Goal: Information Seeking & Learning: Learn about a topic

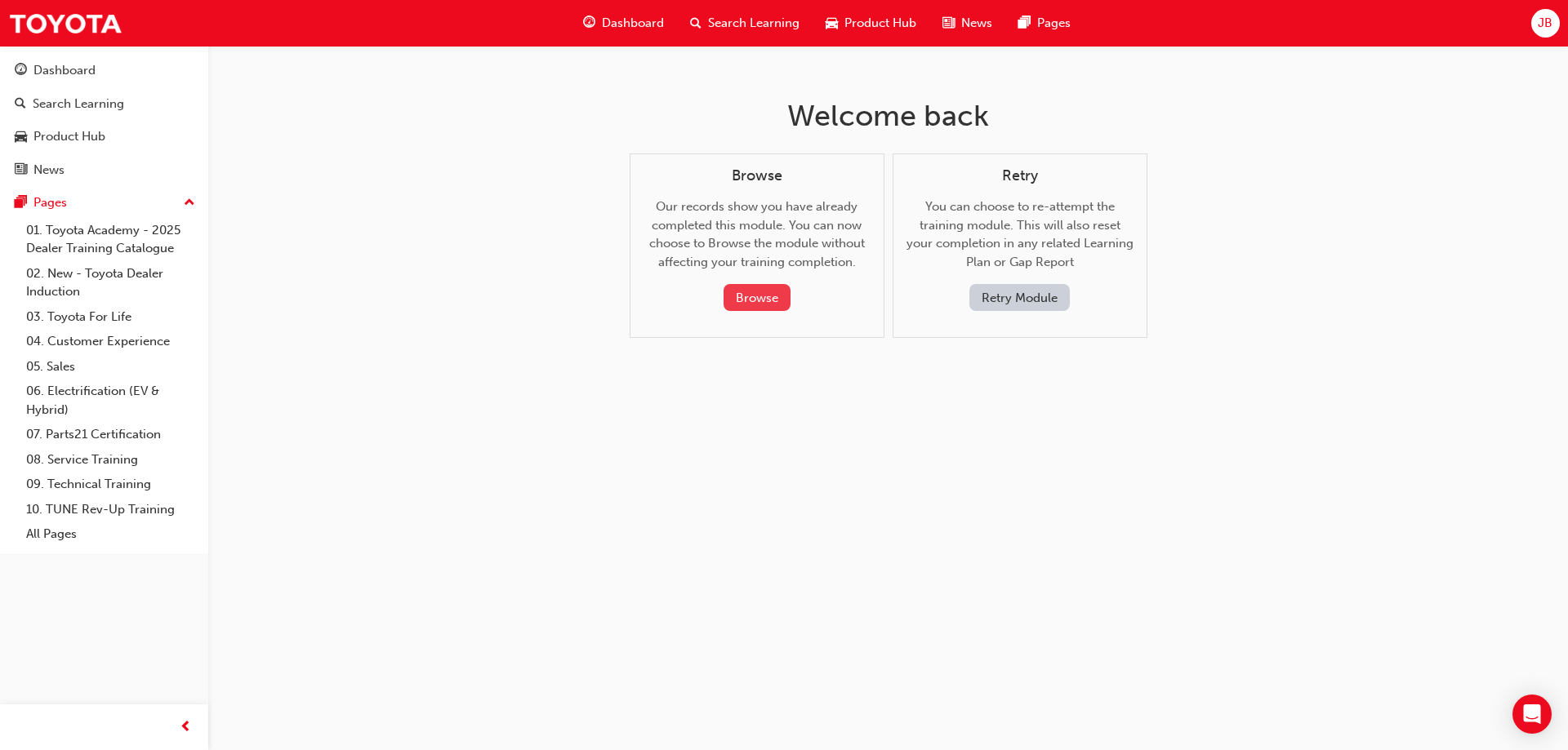
click at [766, 293] on button "Browse" at bounding box center [756, 297] width 67 height 27
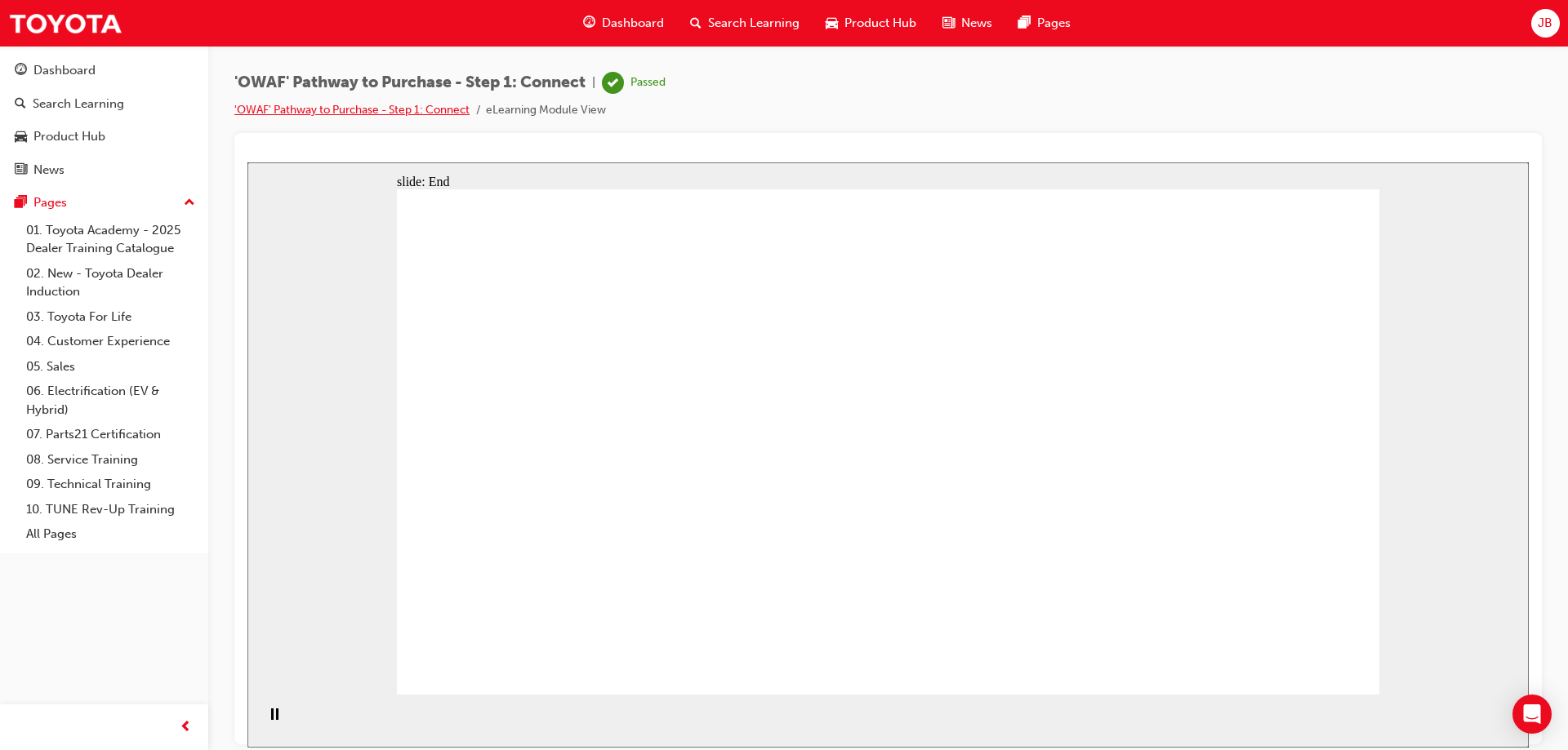
click at [416, 104] on link "'OWAF' Pathway to Purchase - Step 1: Connect" at bounding box center [352, 110] width 235 height 14
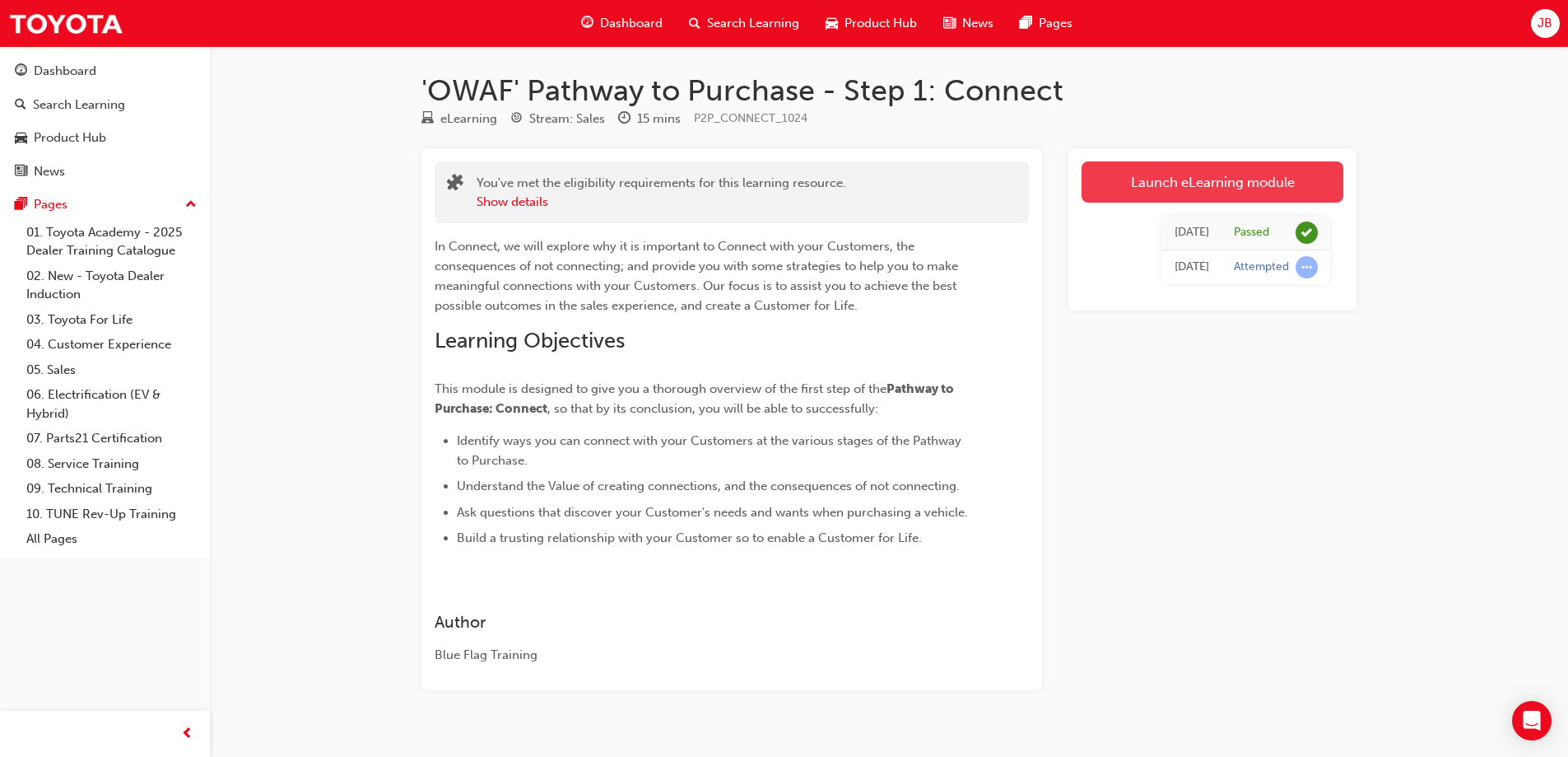
click at [1243, 203] on div "[DATE] Passed [DATE] Attempted" at bounding box center [1212, 249] width 262 height 94
click at [1240, 196] on link "Launch eLearning module" at bounding box center [1212, 182] width 262 height 41
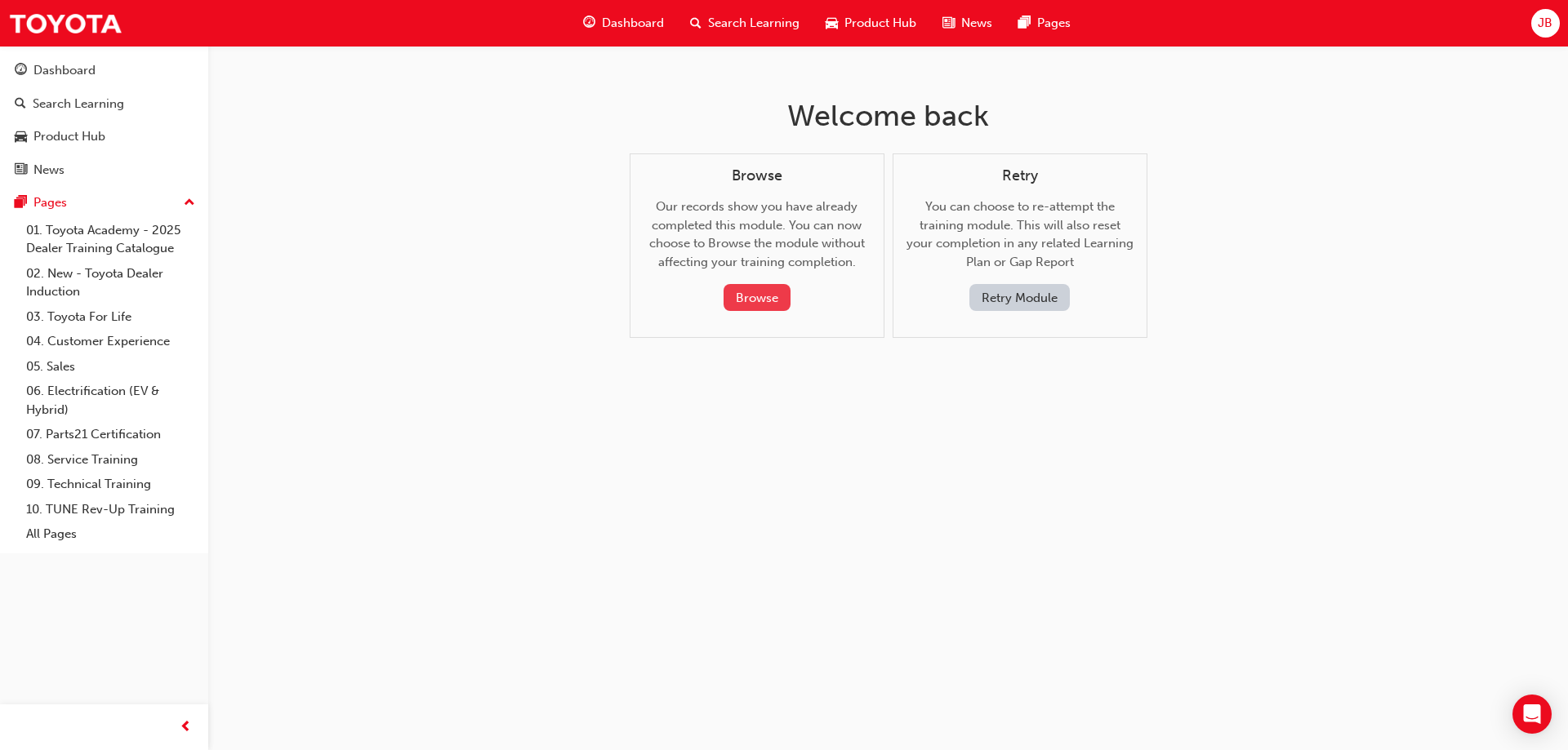
click at [765, 307] on button "Browse" at bounding box center [756, 297] width 67 height 27
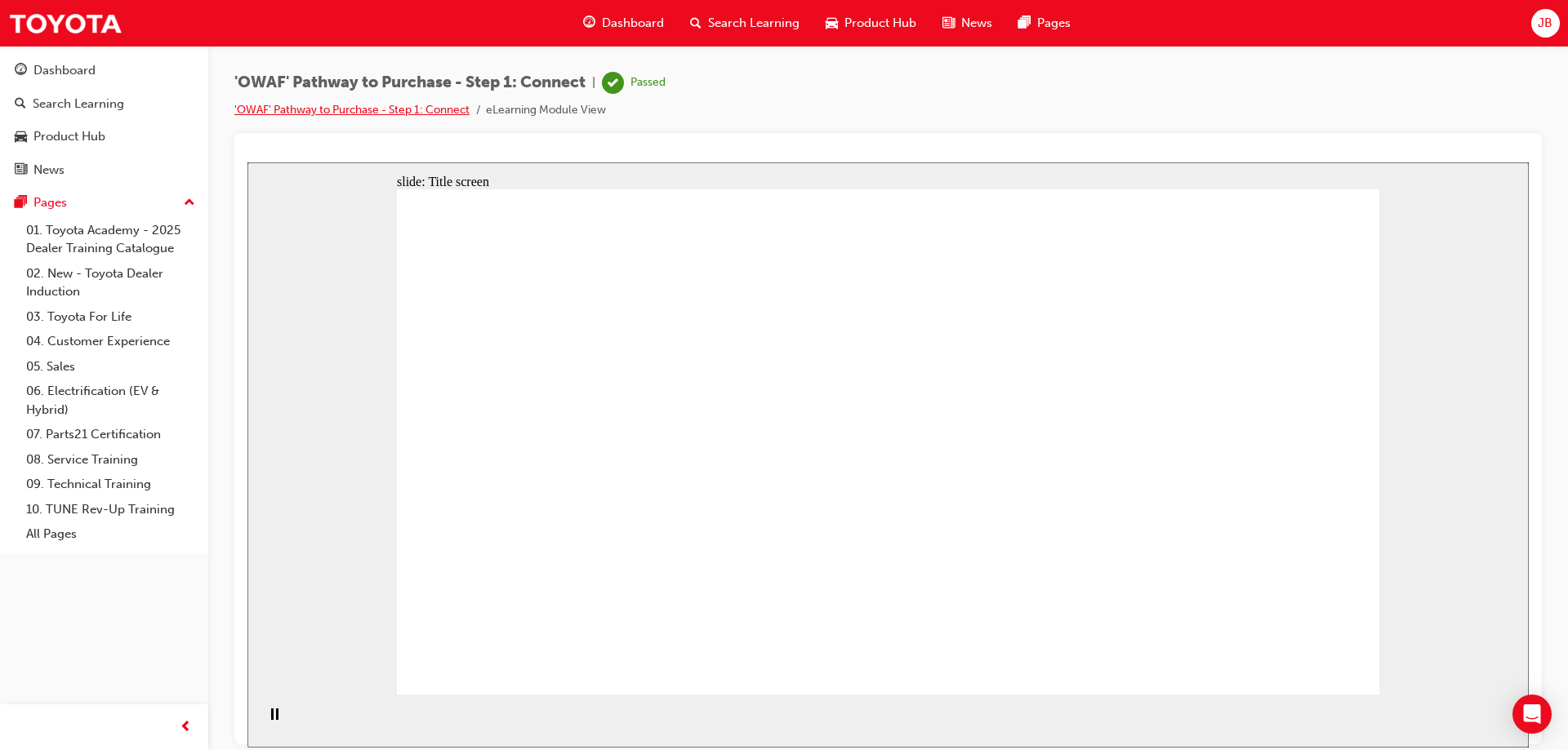
click at [433, 104] on link "'OWAF' Pathway to Purchase - Step 1: Connect" at bounding box center [352, 110] width 235 height 14
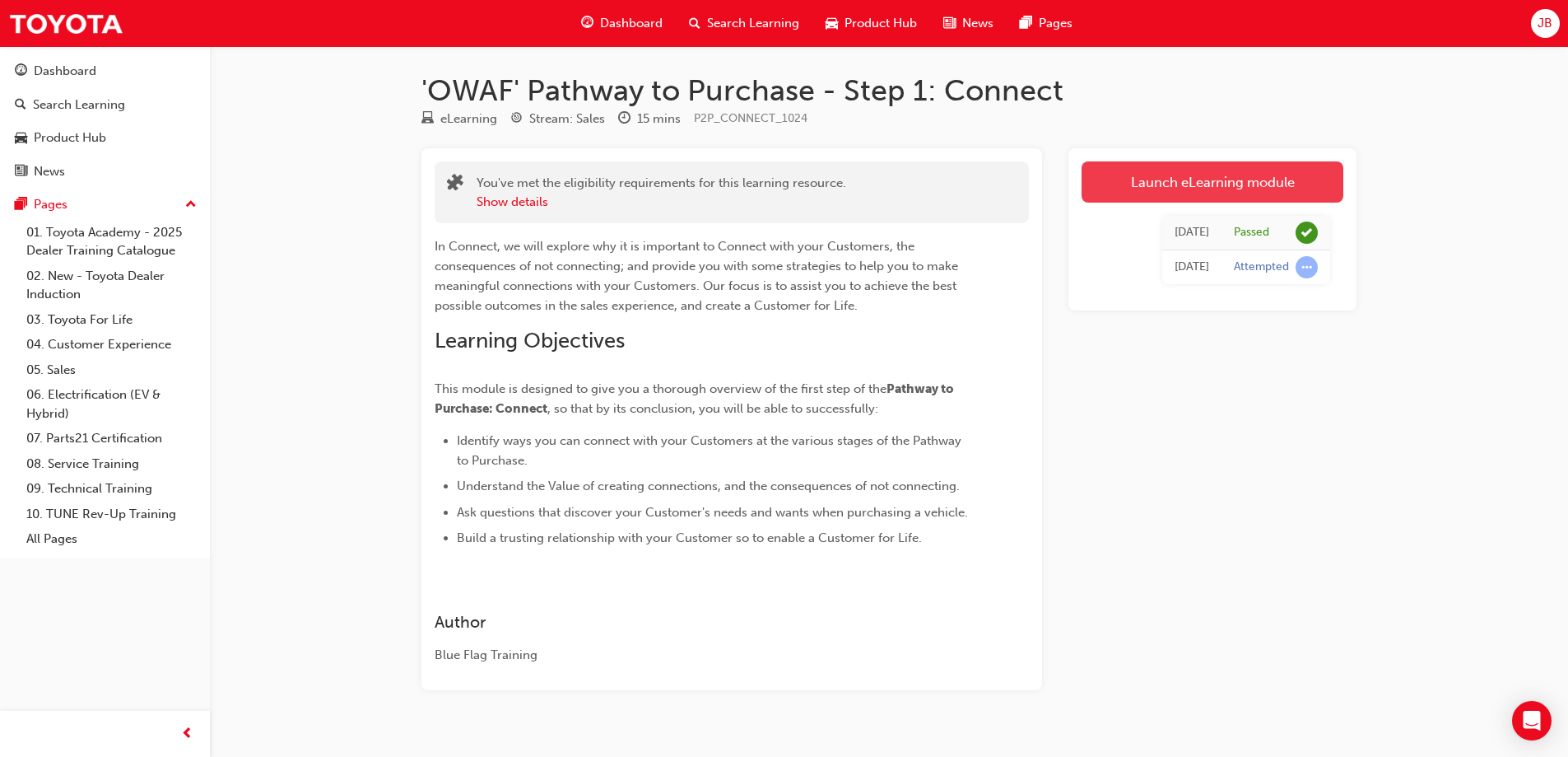
click at [1178, 185] on link "Launch eLearning module" at bounding box center [1212, 182] width 262 height 41
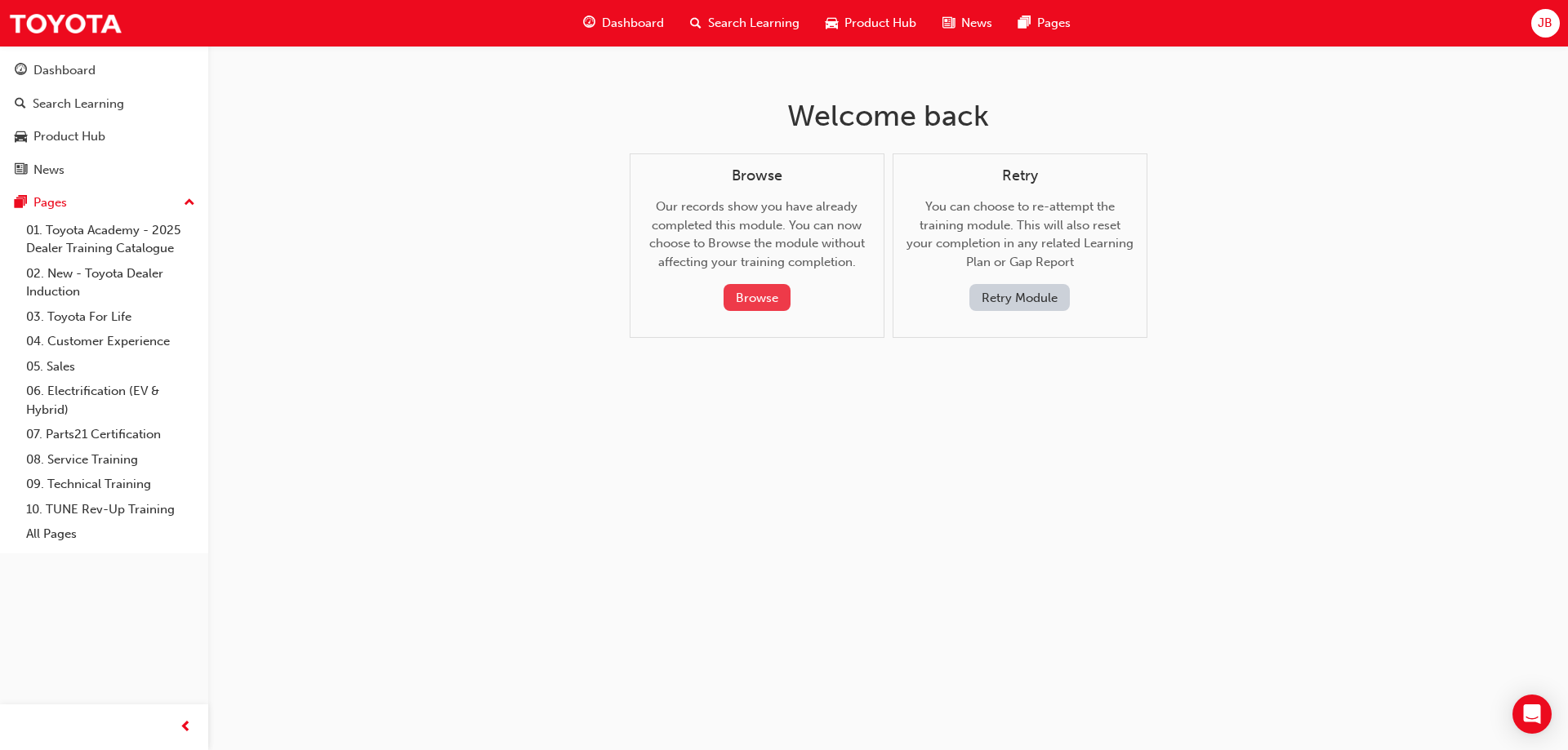
click at [753, 306] on button "Browse" at bounding box center [756, 297] width 67 height 27
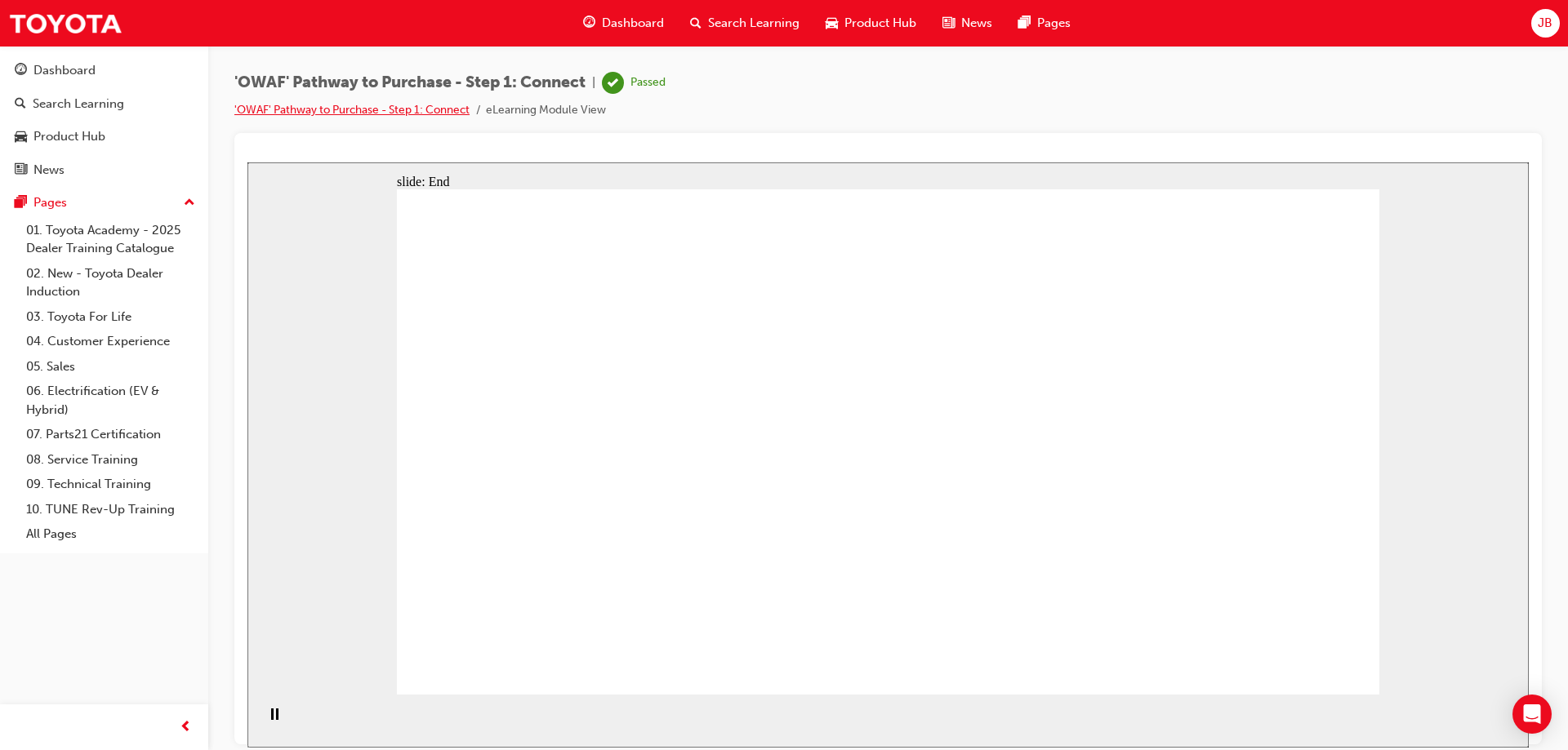
click at [448, 110] on link "'OWAF' Pathway to Purchase - Step 1: Connect" at bounding box center [352, 110] width 235 height 14
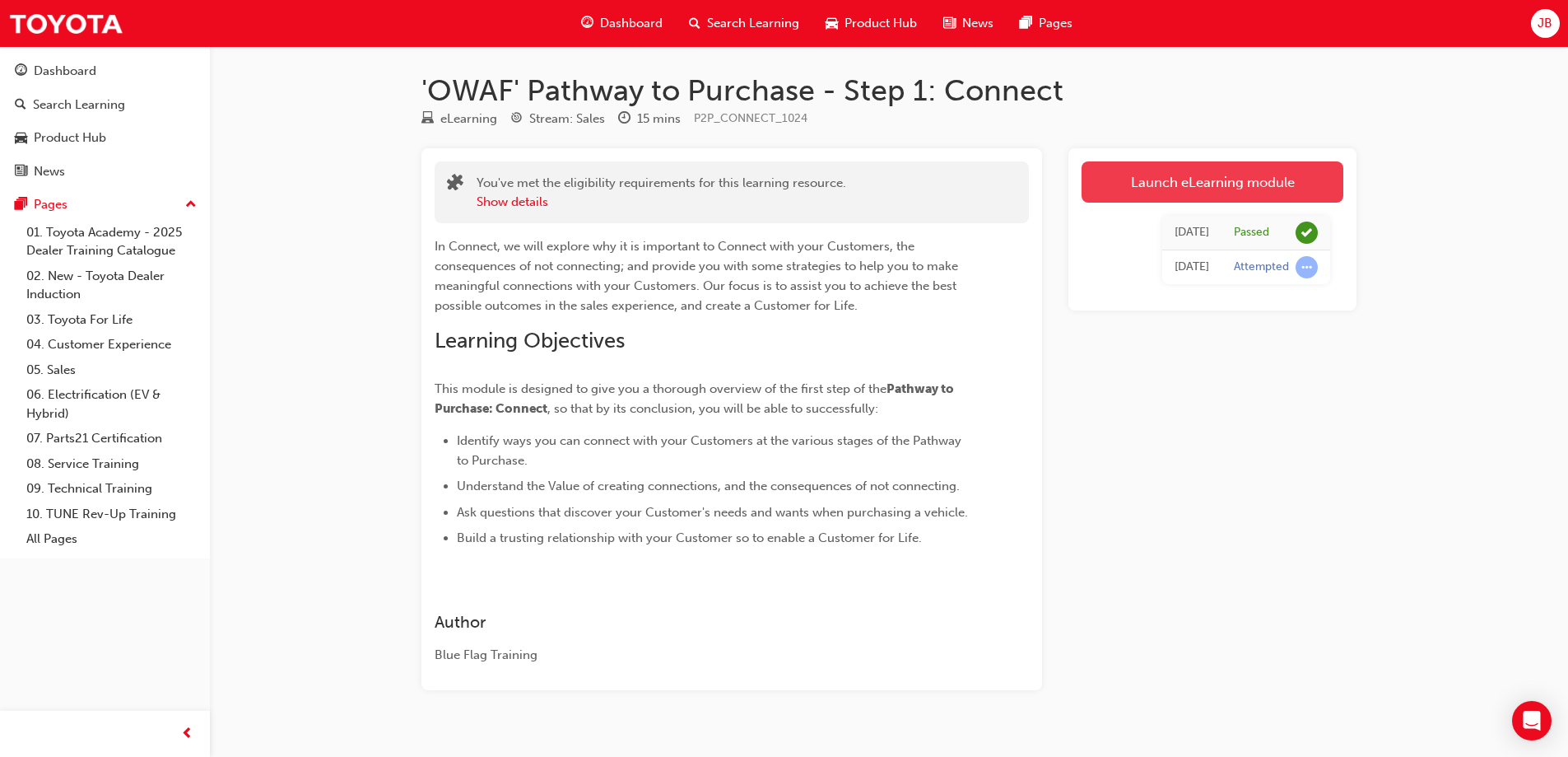
click at [1203, 181] on link "Launch eLearning module" at bounding box center [1212, 182] width 262 height 41
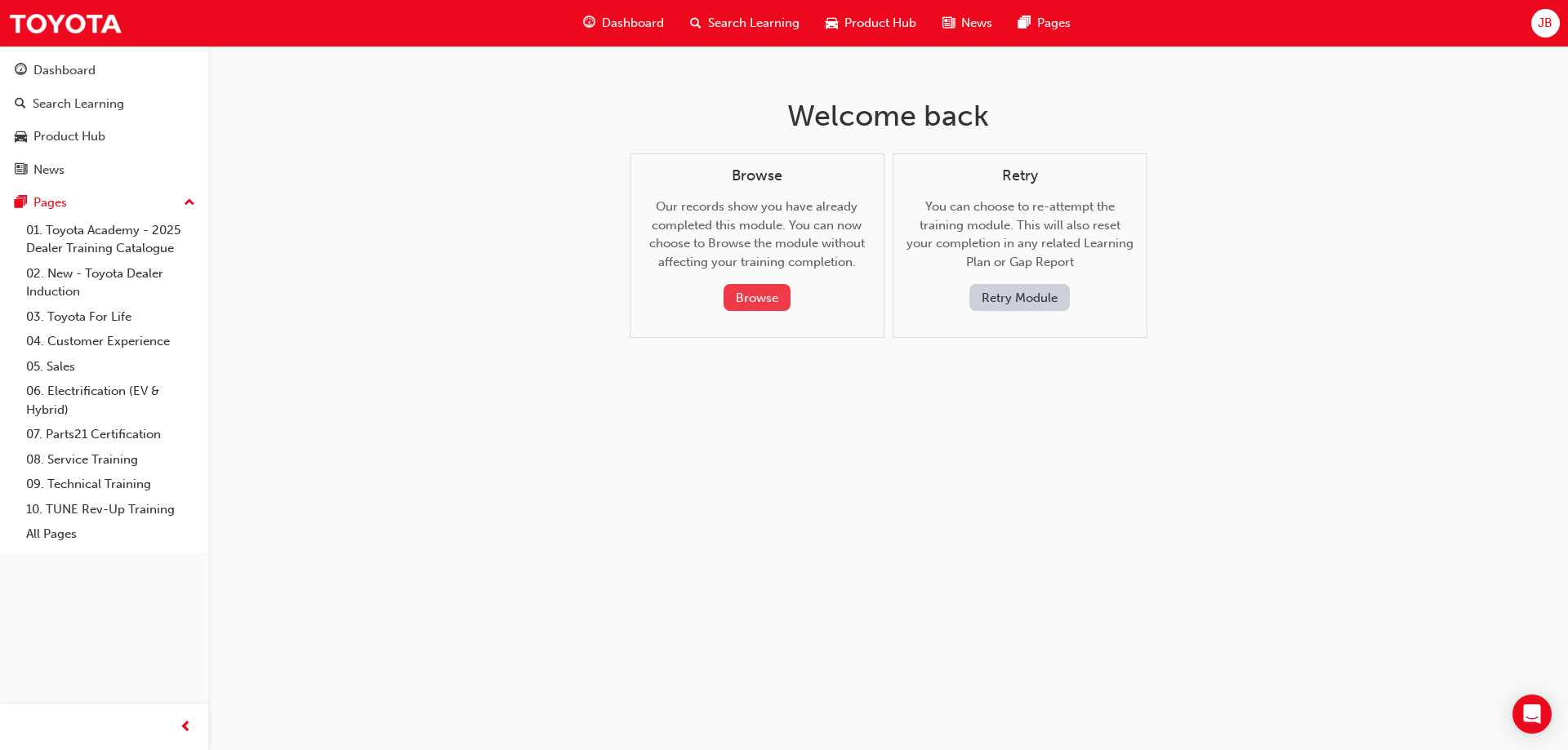
click at [741, 287] on button "Browse" at bounding box center [756, 297] width 67 height 27
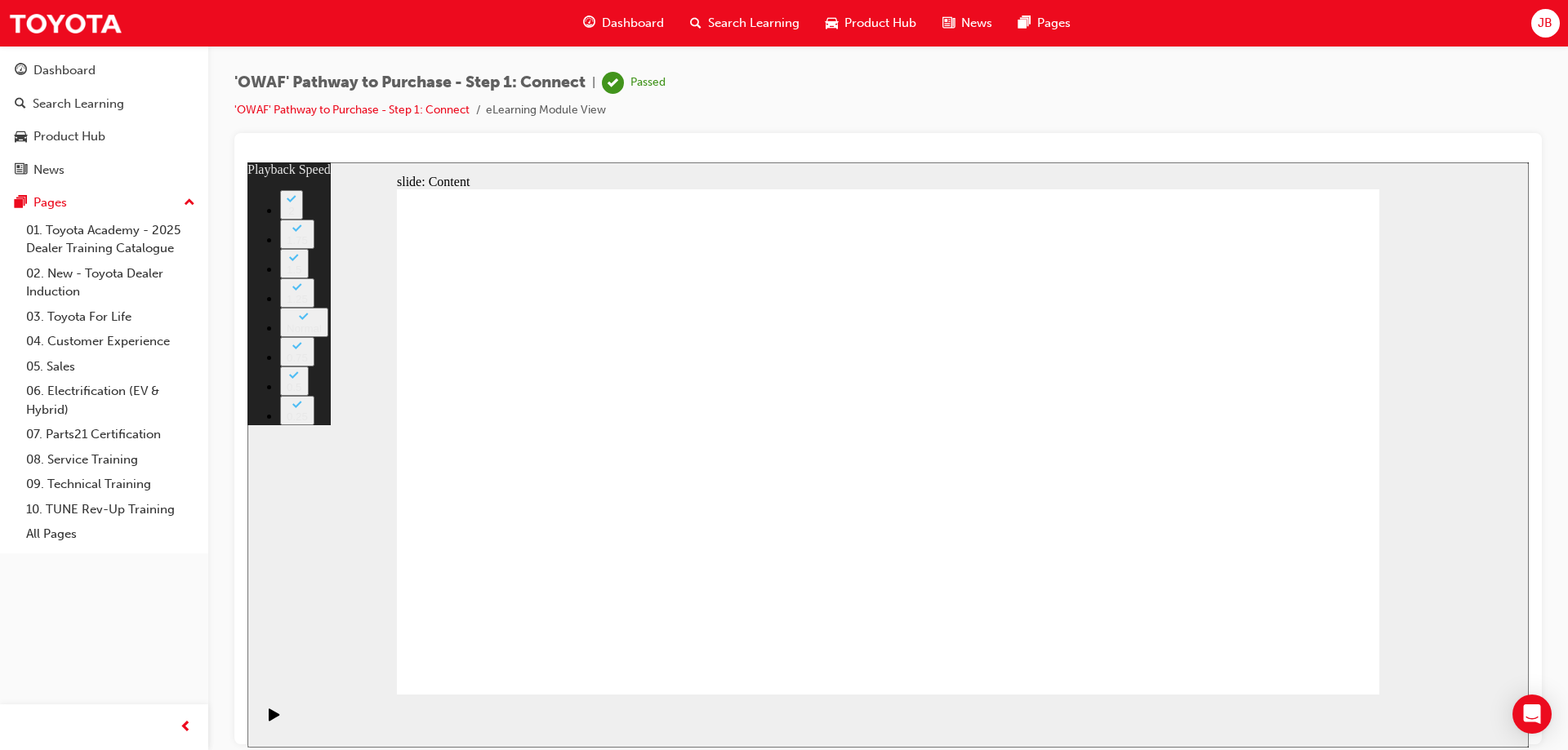
type input "76"
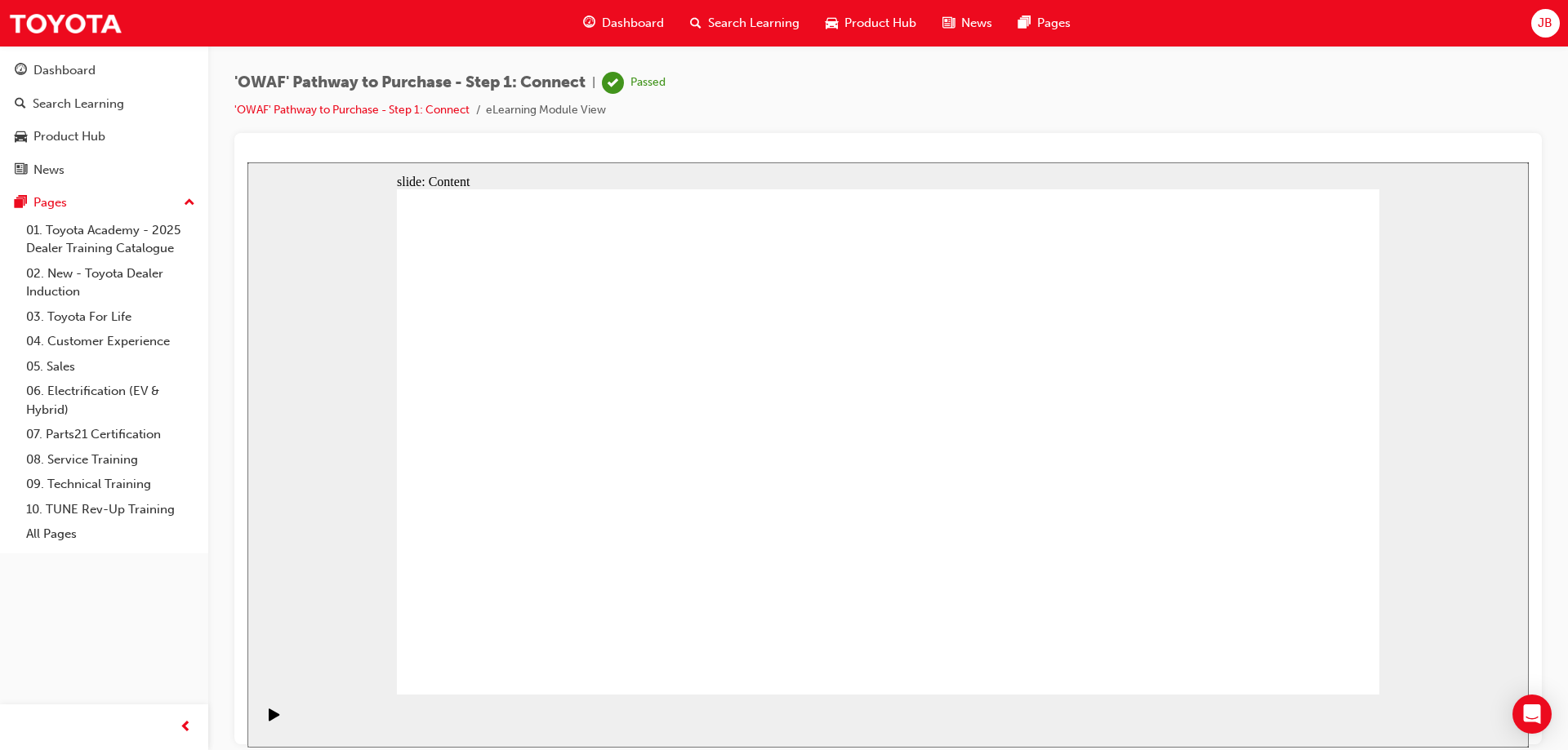
drag, startPoint x: 446, startPoint y: 477, endPoint x: 579, endPoint y: 503, distance: 135.5
